Goal: Find specific page/section

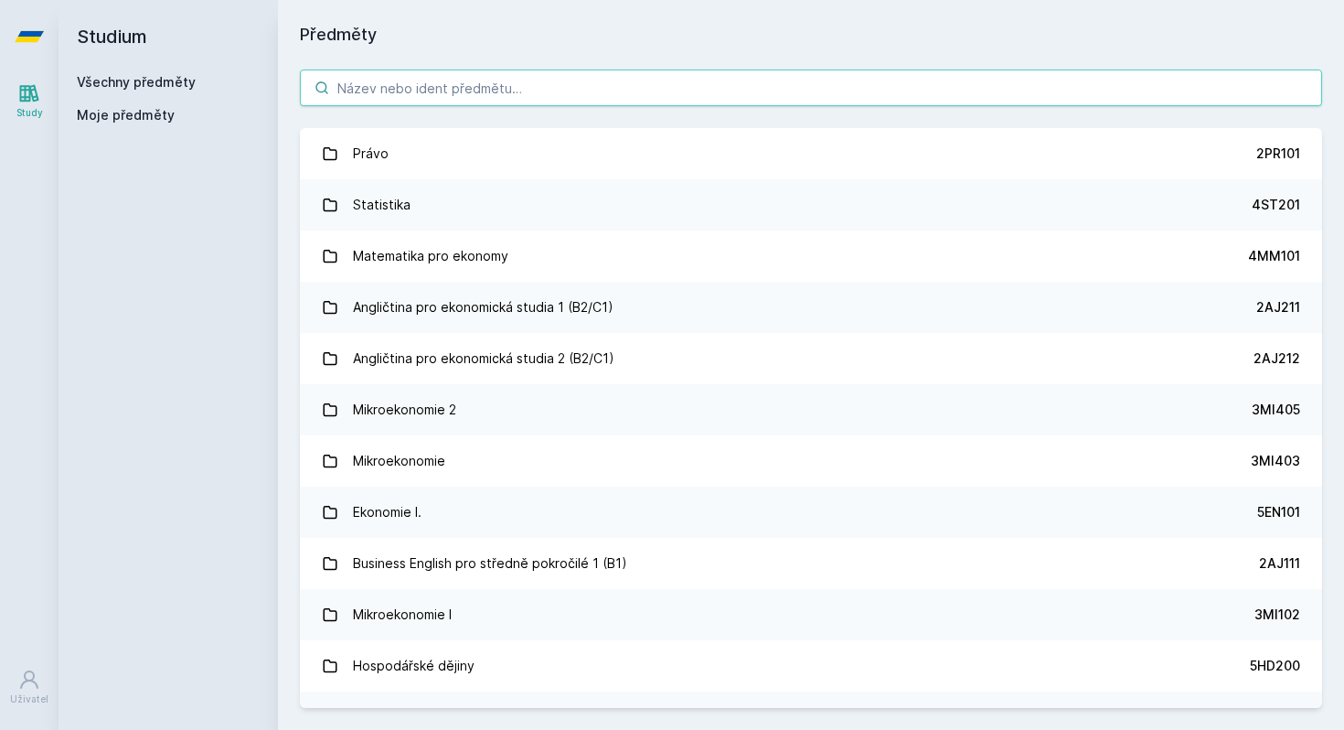
click at [442, 101] on input "search" at bounding box center [811, 87] width 1022 height 37
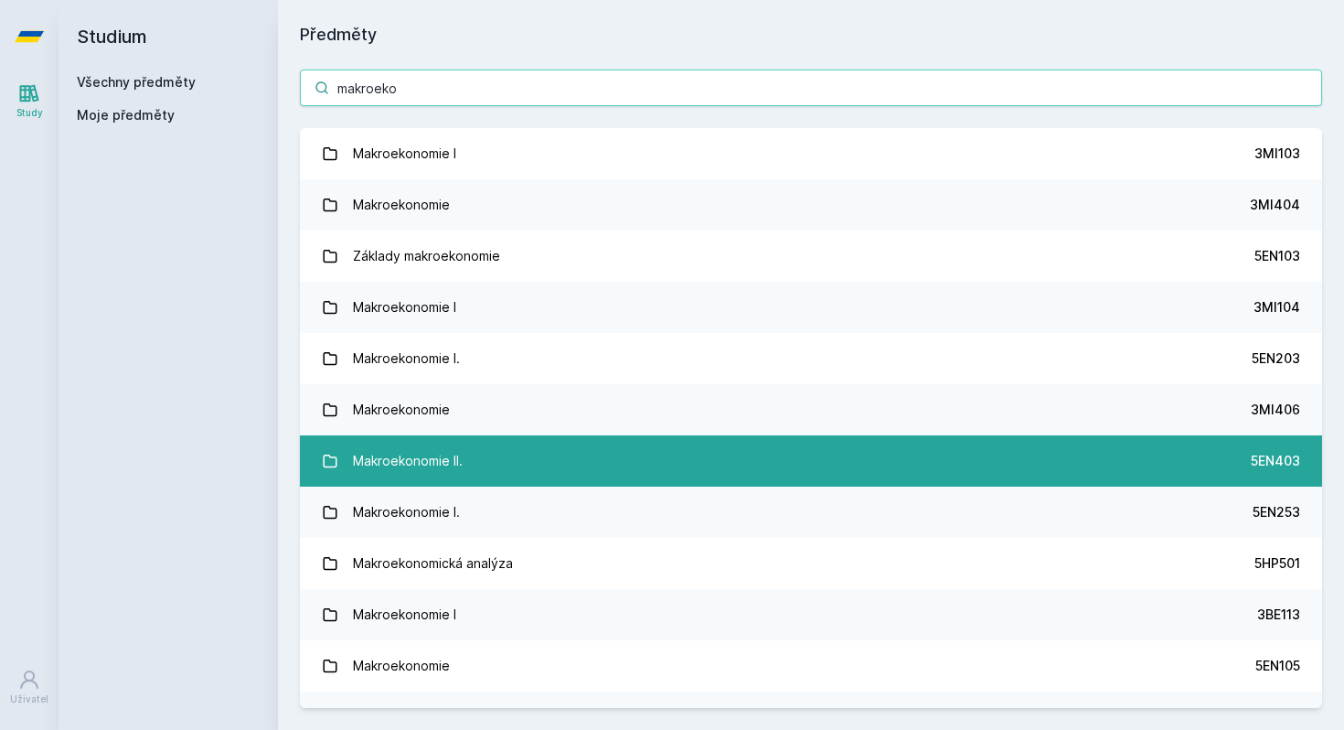
type input "makroeko"
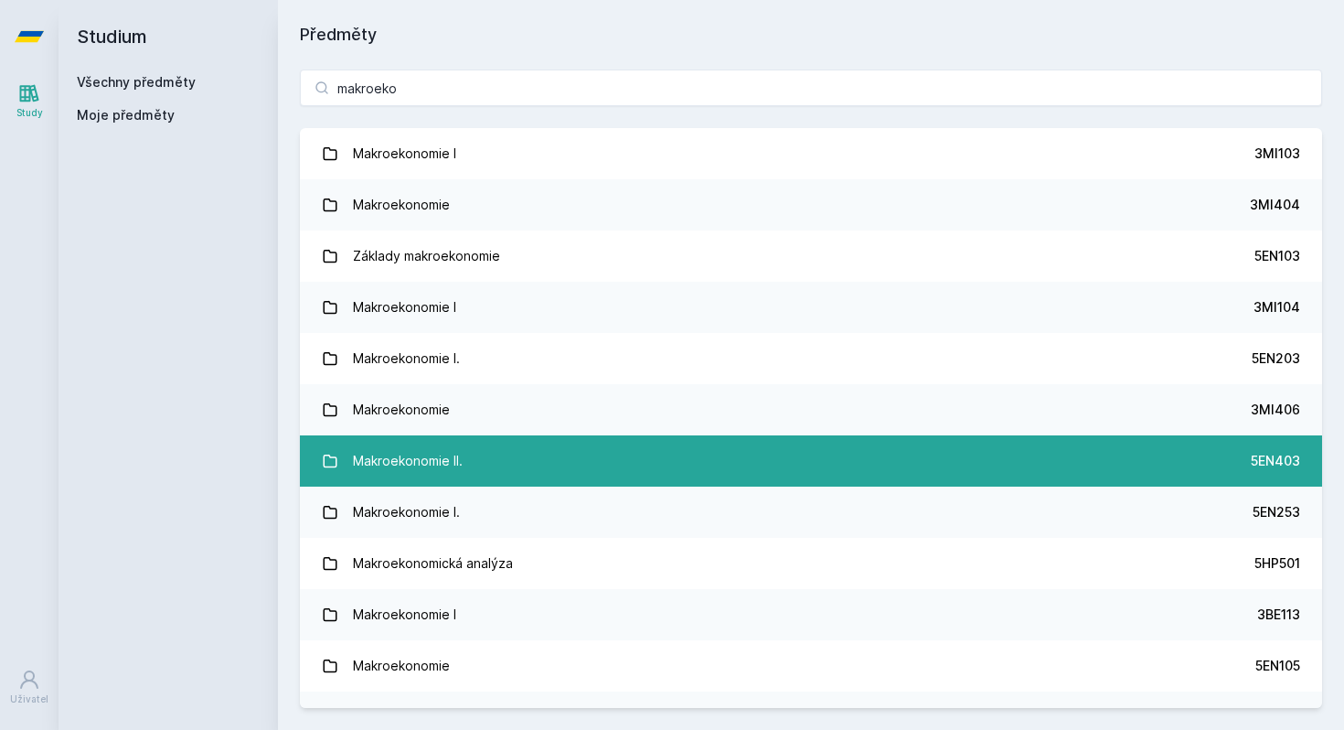
click at [390, 454] on div "Makroekonomie II." at bounding box center [408, 461] width 110 height 37
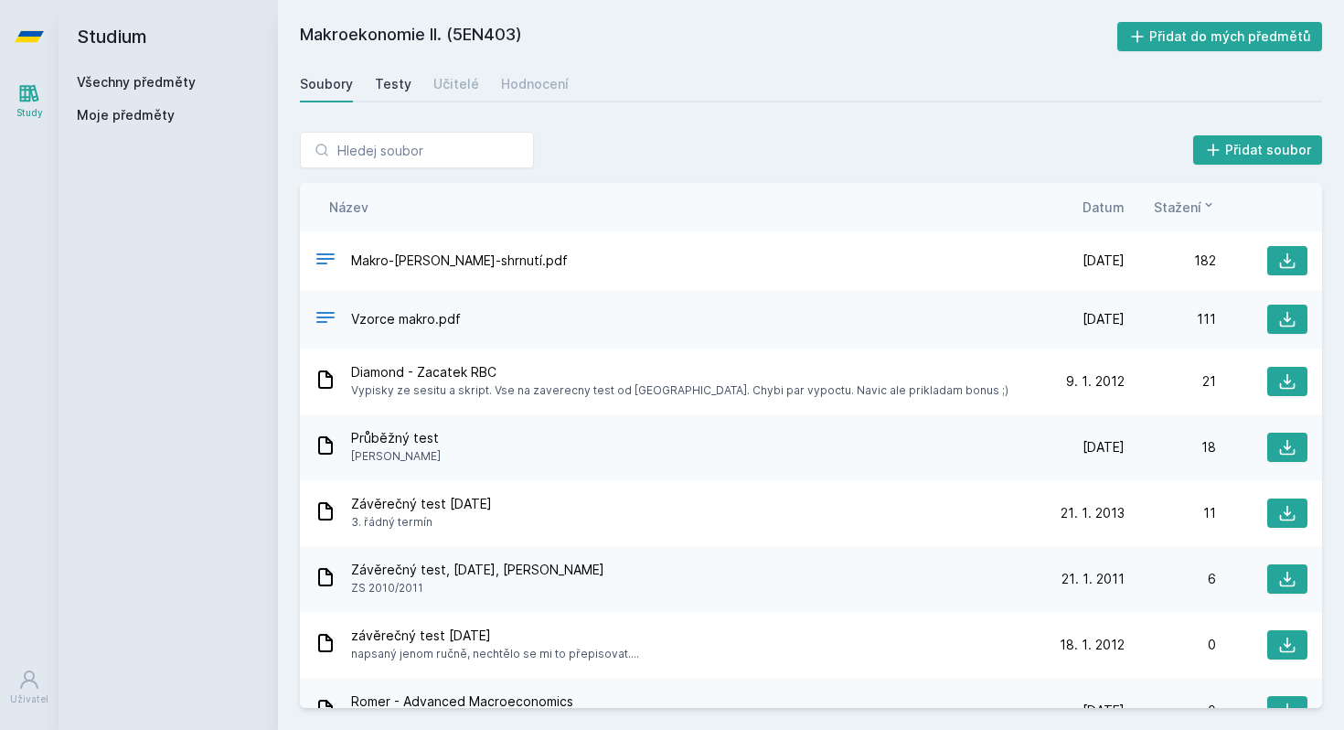
click at [398, 91] on div "Testy" at bounding box center [393, 84] width 37 height 18
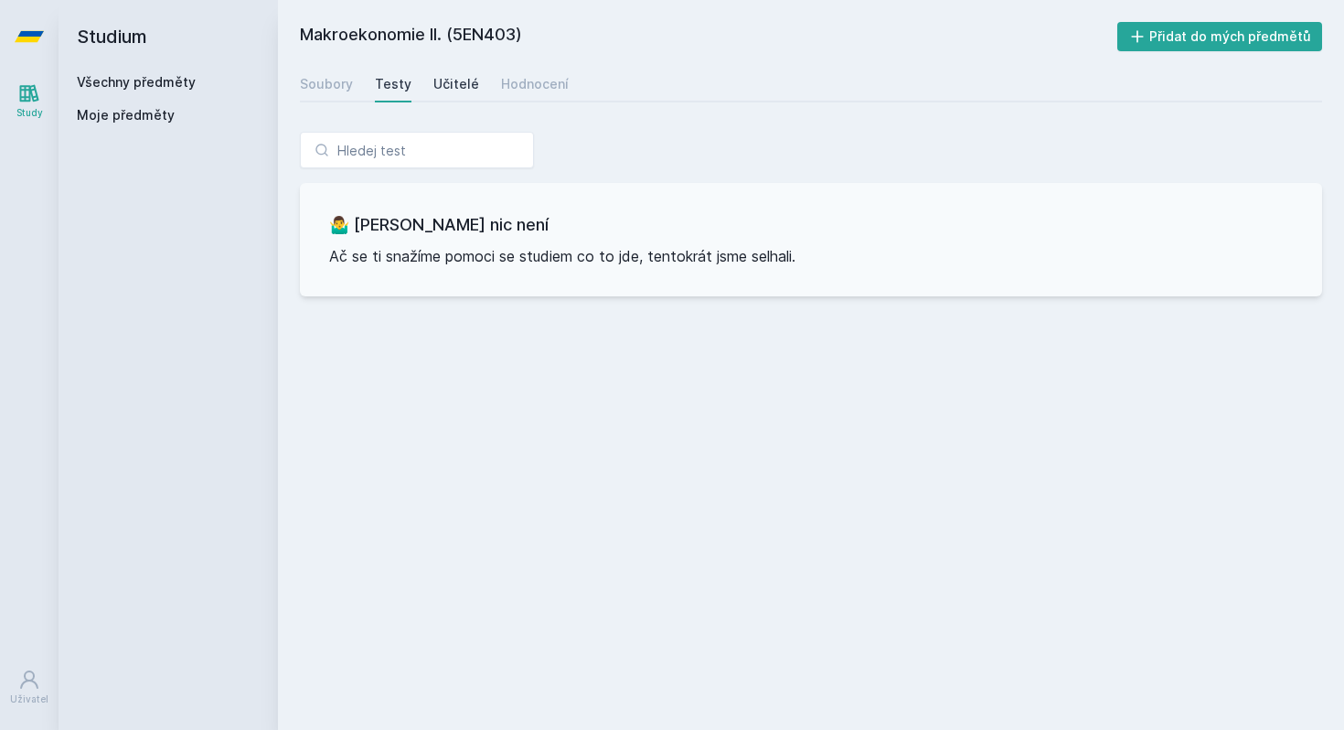
click at [433, 76] on div "Učitelé" at bounding box center [456, 84] width 46 height 18
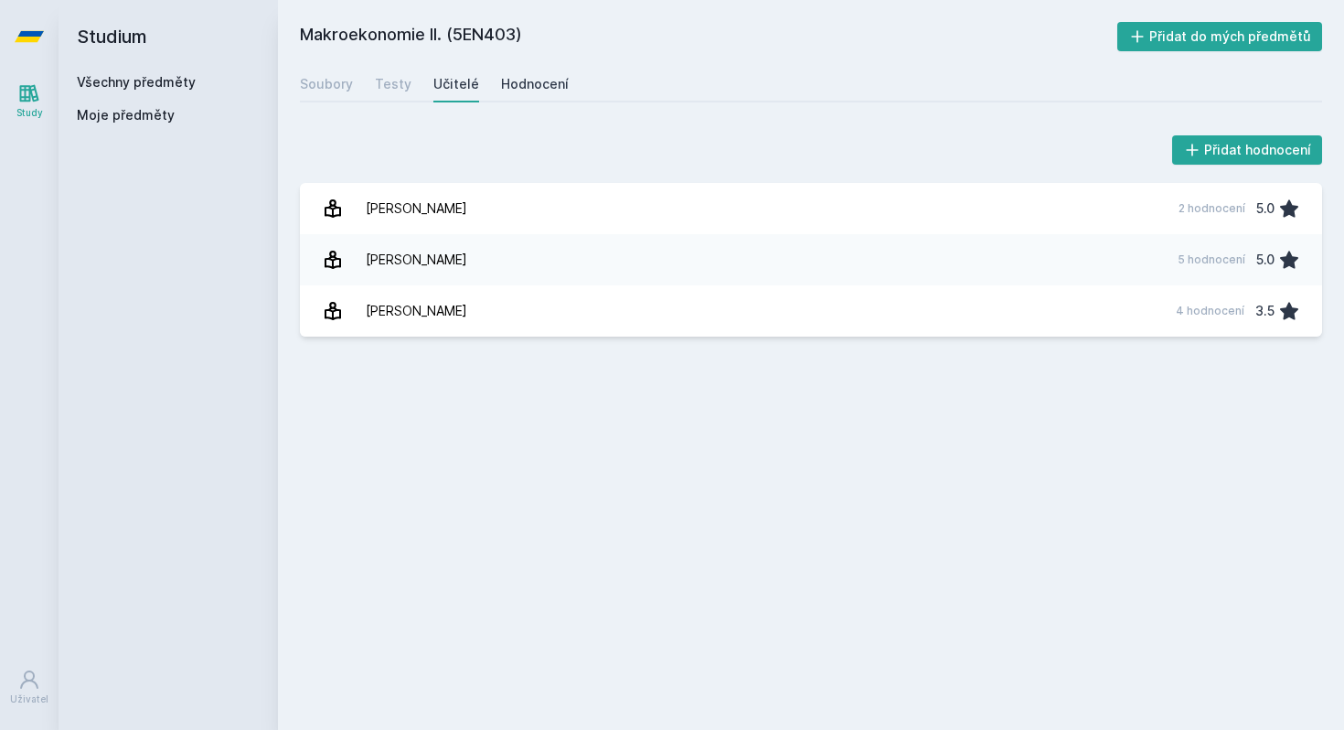
click at [506, 82] on div "Hodnocení" at bounding box center [535, 84] width 68 height 18
